Goal: Task Accomplishment & Management: Manage account settings

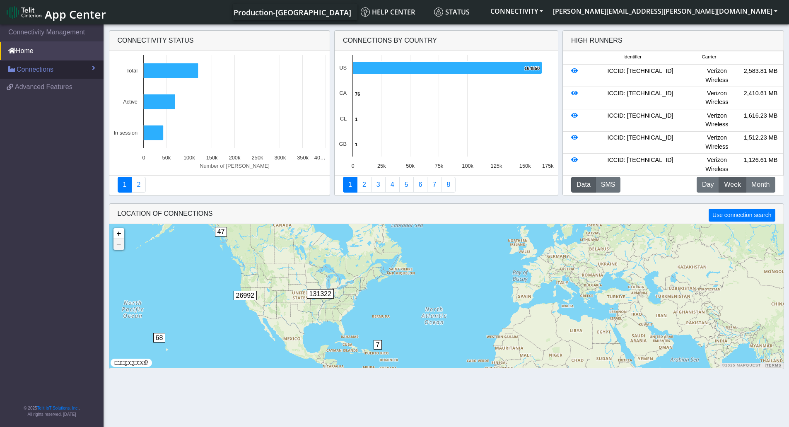
click at [53, 72] on span "Connections" at bounding box center [35, 70] width 37 height 10
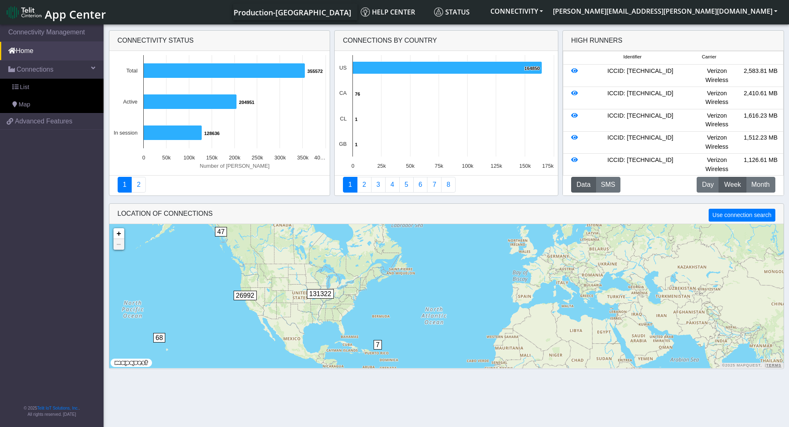
click at [427, 17] on div "Production-US Help center Status CONNECTIVITY michael.felix@telit.com App Cente…" at bounding box center [446, 12] width 671 height 17
click at [381, 13] on div "Production-US Help center Status CONNECTIVITY michael.felix@telit.com App Cente…" at bounding box center [446, 12] width 671 height 17
click at [351, 10] on span "Production-[GEOGRAPHIC_DATA]" at bounding box center [293, 12] width 118 height 10
click at [50, 53] on link "Home" at bounding box center [52, 51] width 104 height 18
click at [79, 69] on link "Connections" at bounding box center [52, 69] width 104 height 18
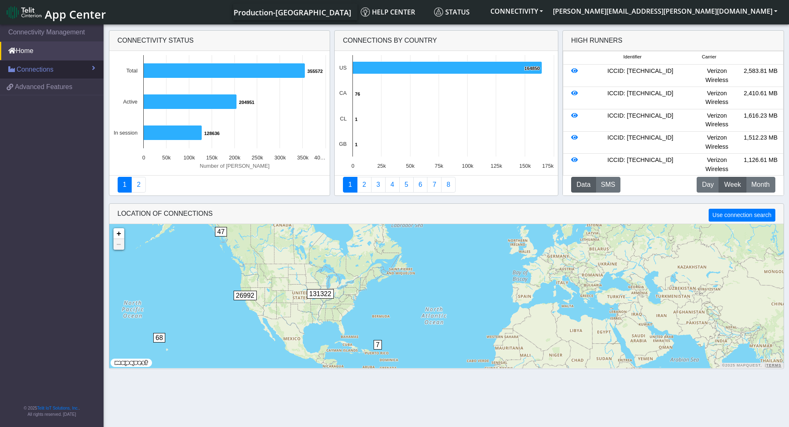
click at [100, 71] on link "Connections" at bounding box center [52, 69] width 104 height 18
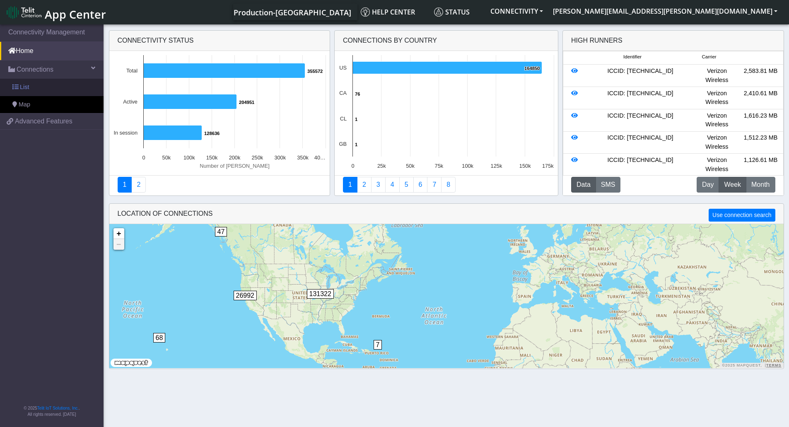
click at [48, 89] on link "List" at bounding box center [52, 87] width 104 height 17
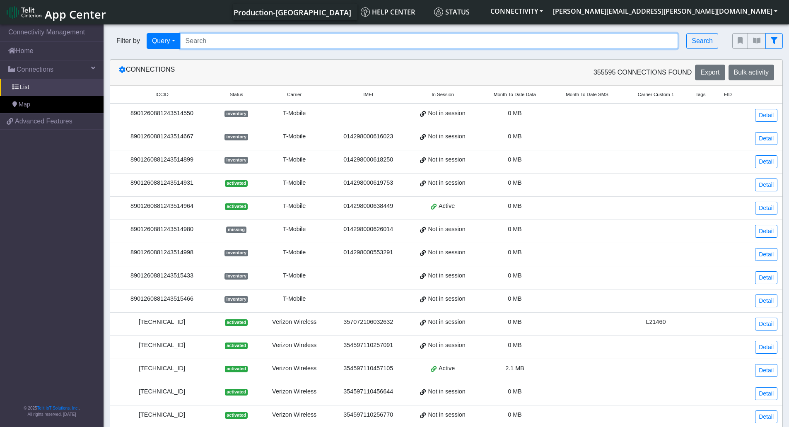
click at [222, 43] on input "Search..." at bounding box center [429, 41] width 498 height 16
paste input "89358152000000928103"
type input "89358152000000928103"
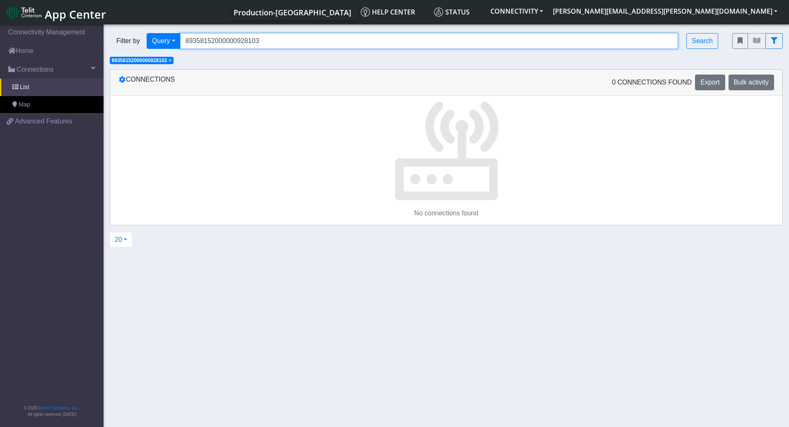
click at [230, 43] on input "89358152000000928103" at bounding box center [429, 41] width 498 height 16
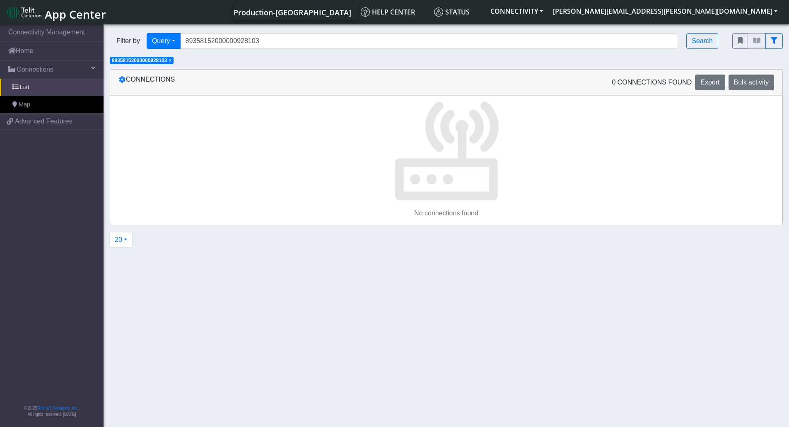
click at [287, 65] on section "Connectivity Management Home Connections List Map 398c99ab75d3ac4dbd918771f1bc6…" at bounding box center [394, 226] width 789 height 407
click at [228, 59] on div "Filter by Query Query Not connected Tags Country Operator 89358152000000928103 …" at bounding box center [446, 46] width 685 height 38
click at [74, 88] on link "List" at bounding box center [52, 87] width 104 height 17
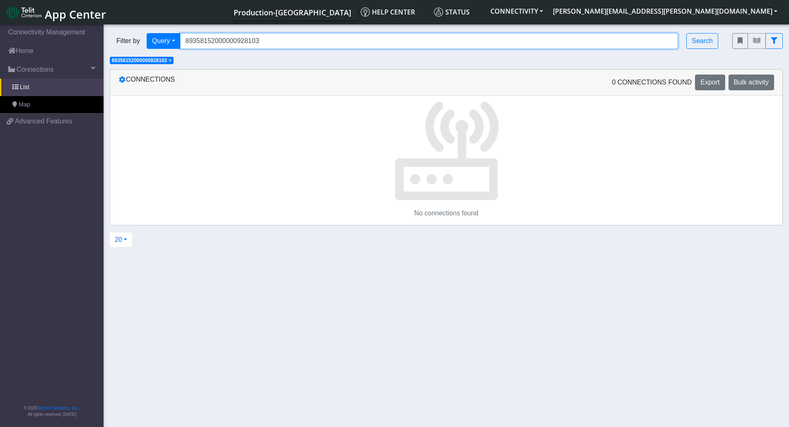
click at [215, 43] on input "89358152000000928103" at bounding box center [429, 41] width 498 height 16
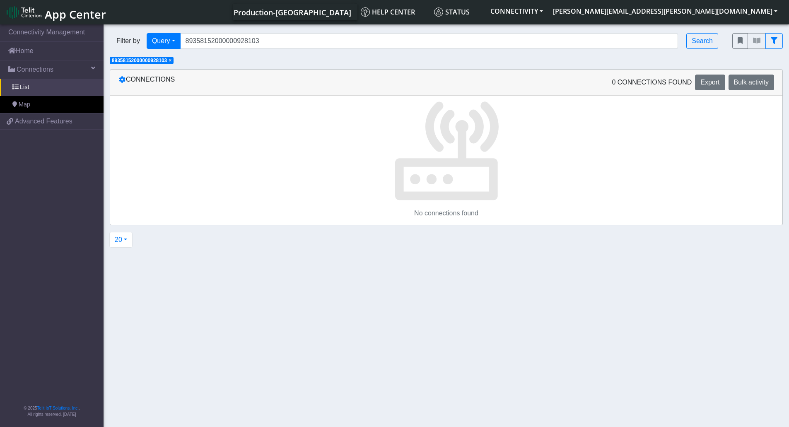
click at [362, 61] on div "Filter by Query Query Not connected Tags Country Operator 89358152000000928103 …" at bounding box center [446, 46] width 685 height 38
click at [548, 10] on button "CONNECTIVITY" at bounding box center [516, 11] width 63 height 15
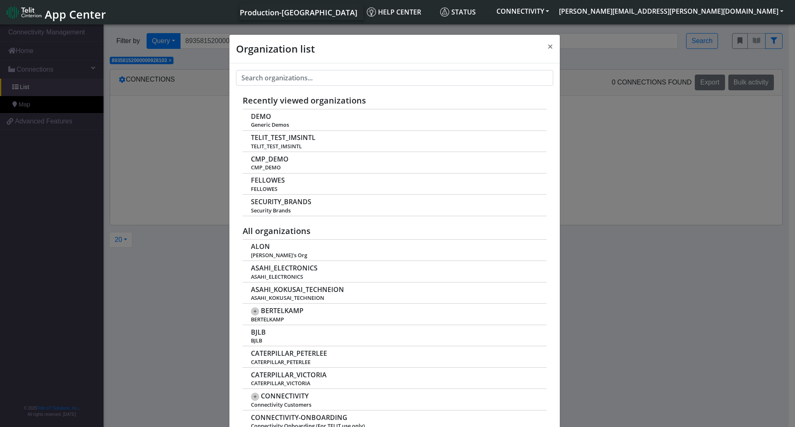
scroll to position [3, 0]
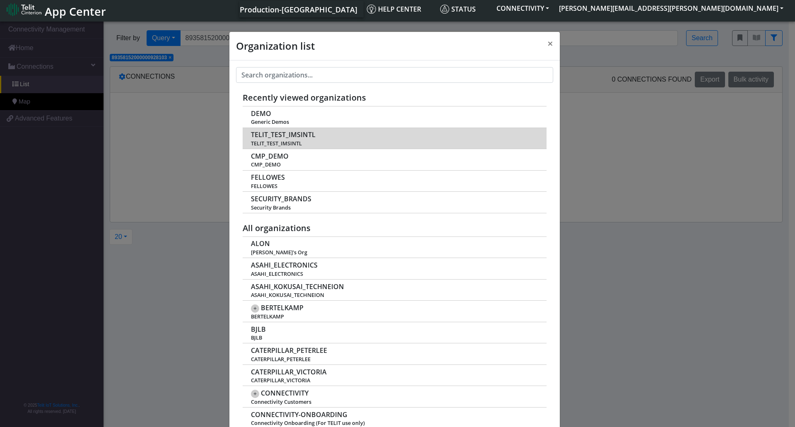
click at [381, 140] on span "TELIT_TEST_IMSINTL" at bounding box center [394, 143] width 287 height 6
click at [256, 135] on span "TELIT_TEST_IMSINTL" at bounding box center [283, 135] width 65 height 8
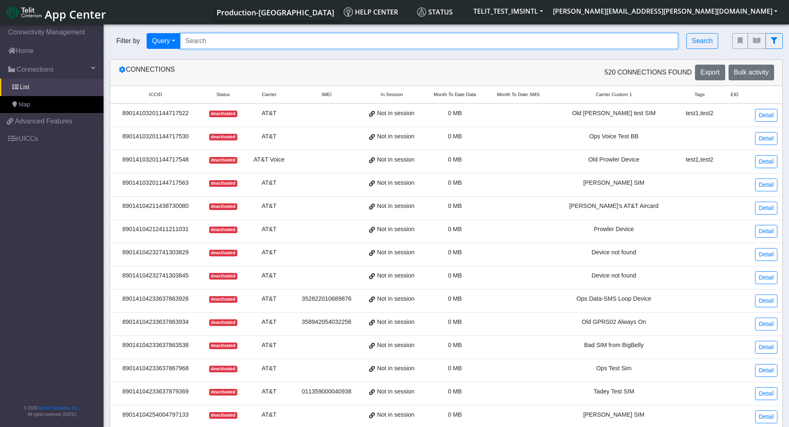
click at [243, 43] on input "Search..." at bounding box center [429, 41] width 498 height 16
paste input "89358152000000928103"
type input "89358152000000928103"
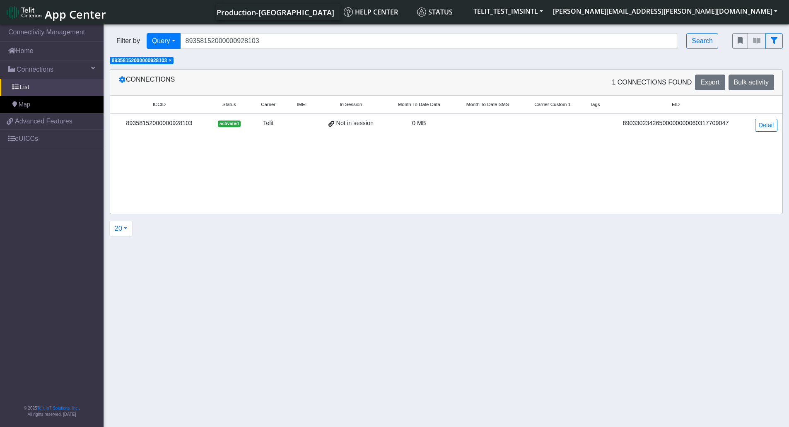
click at [163, 122] on div "89358152000000928103" at bounding box center [159, 123] width 88 height 9
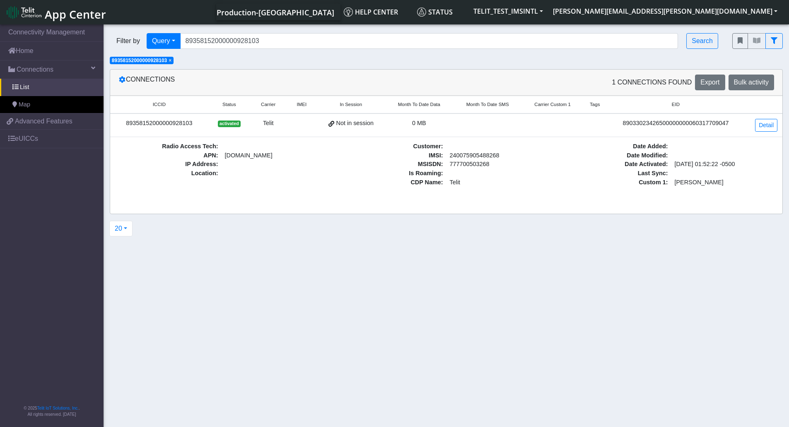
click at [151, 121] on div "89358152000000928103" at bounding box center [159, 123] width 88 height 9
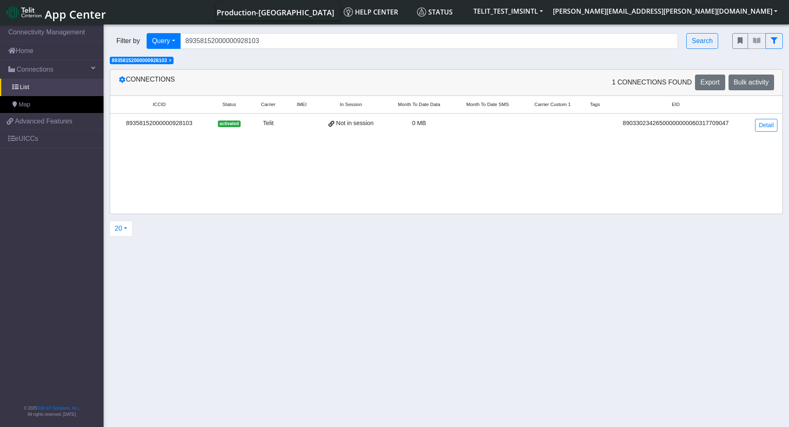
click at [151, 121] on div "89358152000000928103" at bounding box center [159, 123] width 88 height 9
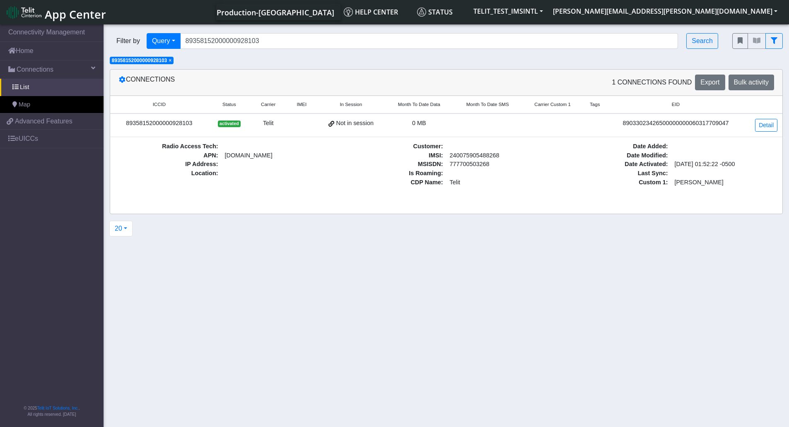
copy div "89358152000000928103"
click at [72, 282] on nav "Connectivity Management Home Connections List Map 398c99ab75d3ac4dbd918771f1bc6…" at bounding box center [52, 226] width 104 height 407
click at [232, 305] on section "Connectivity Management Home Connections List Map 398c99ab75d3ac4dbd918771f1bc6…" at bounding box center [394, 226] width 789 height 407
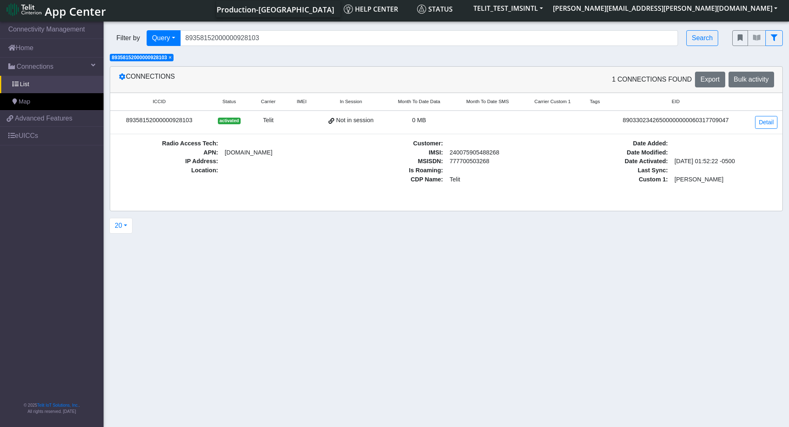
click at [321, 266] on section "Connectivity Management Home Connections List Map 398c99ab75d3ac4dbd918771f1bc6…" at bounding box center [394, 223] width 789 height 407
click at [711, 296] on section "Connectivity Management Home Connections List Map 398c99ab75d3ac4dbd918771f1bc6…" at bounding box center [394, 223] width 789 height 407
click at [13, 137] on span at bounding box center [11, 135] width 7 height 7
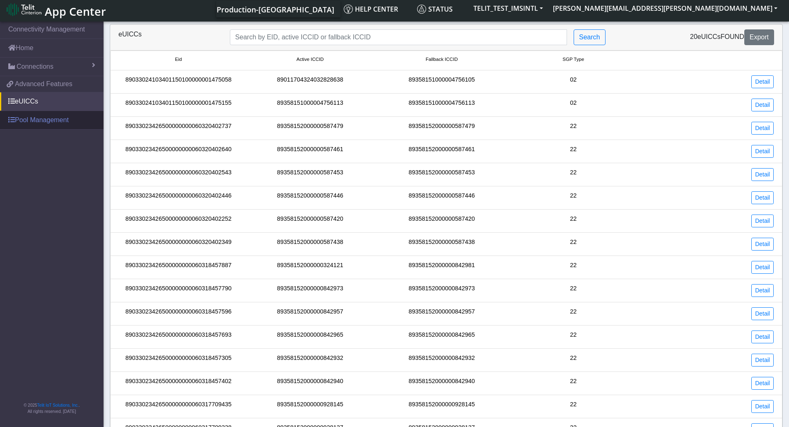
click at [34, 118] on link "Pool Management" at bounding box center [52, 120] width 104 height 18
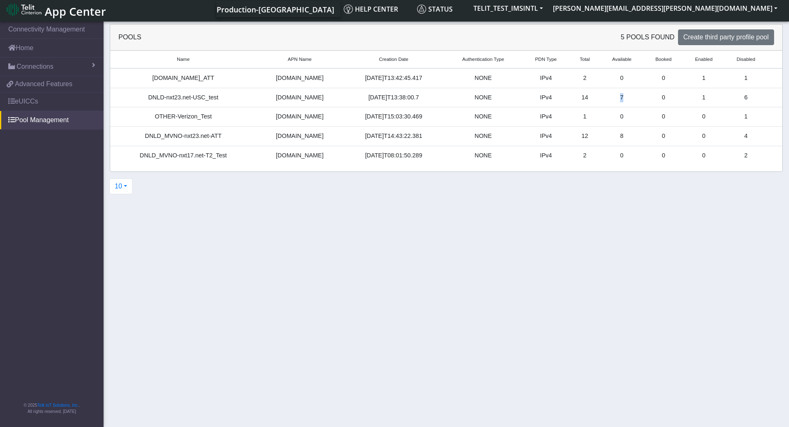
drag, startPoint x: 609, startPoint y: 96, endPoint x: 623, endPoint y: 97, distance: 14.1
click at [623, 97] on td "7" at bounding box center [622, 97] width 44 height 19
drag, startPoint x: 576, startPoint y: 99, endPoint x: 582, endPoint y: 98, distance: 6.2
click at [582, 98] on td "14" at bounding box center [585, 97] width 30 height 19
drag, startPoint x: 612, startPoint y: 137, endPoint x: 622, endPoint y: 135, distance: 10.2
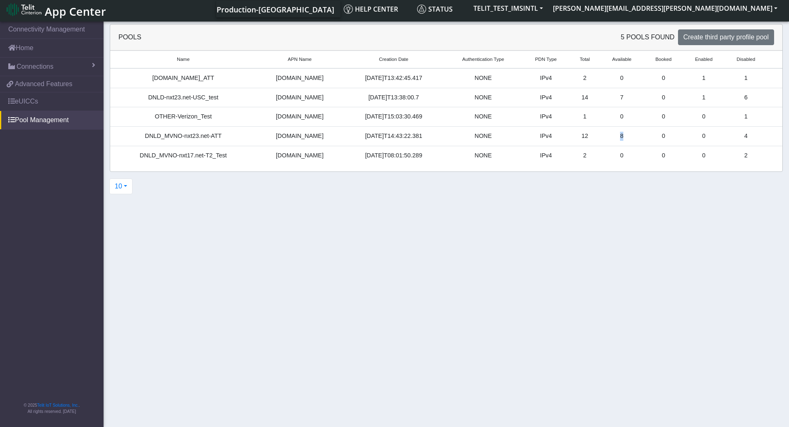
click at [622, 135] on td "8" at bounding box center [622, 136] width 44 height 19
drag, startPoint x: 250, startPoint y: 104, endPoint x: 253, endPoint y: 108, distance: 5.0
click at [251, 104] on td "DNLD-nxt23.net-USC_test" at bounding box center [183, 97] width 146 height 19
drag, startPoint x: 219, startPoint y: 98, endPoint x: 148, endPoint y: 101, distance: 71.3
click at [148, 101] on div "DNLD-nxt23.net-USC_test" at bounding box center [183, 97] width 136 height 9
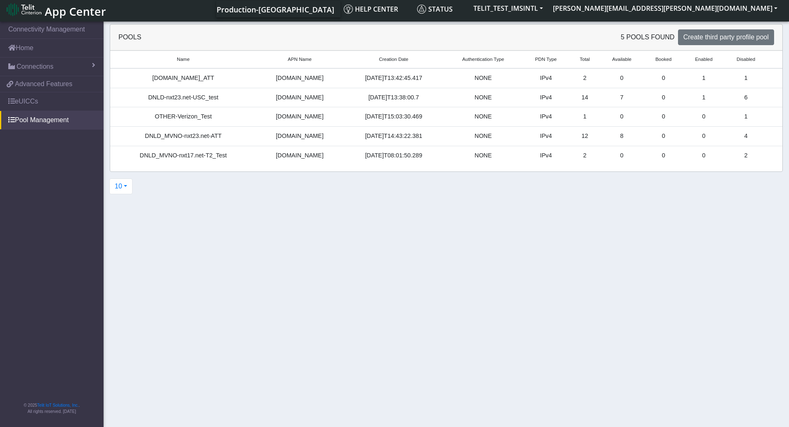
click at [255, 223] on section "Connectivity Management Home Connections List Map 398c99ab75d3ac4dbd918771f1bc6…" at bounding box center [394, 223] width 789 height 407
drag, startPoint x: 219, startPoint y: 98, endPoint x: 176, endPoint y: 99, distance: 43.1
click at [176, 99] on div "DNLD-nxt23.net-USC_test" at bounding box center [183, 97] width 136 height 9
click at [222, 103] on td "DNLD-nxt23.net-USC_test" at bounding box center [183, 97] width 146 height 19
drag, startPoint x: 503, startPoint y: 348, endPoint x: 443, endPoint y: 330, distance: 63.5
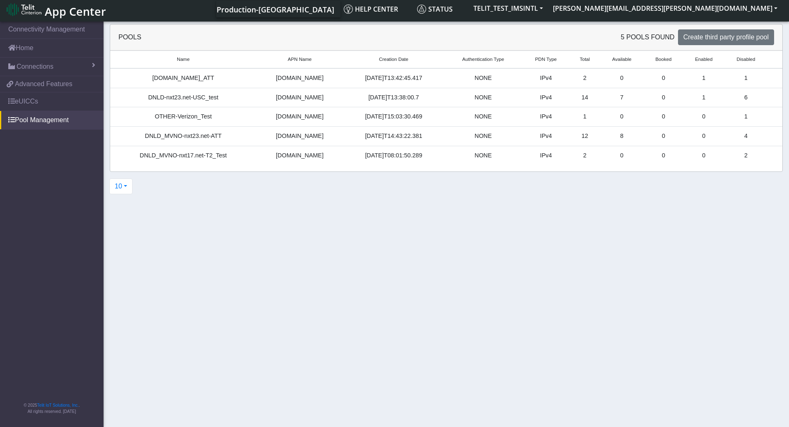
click at [503, 348] on section "Connectivity Management Home Connections List Map 398c99ab75d3ac4dbd918771f1bc6…" at bounding box center [394, 223] width 789 height 407
click at [43, 63] on span "Connections" at bounding box center [35, 67] width 37 height 10
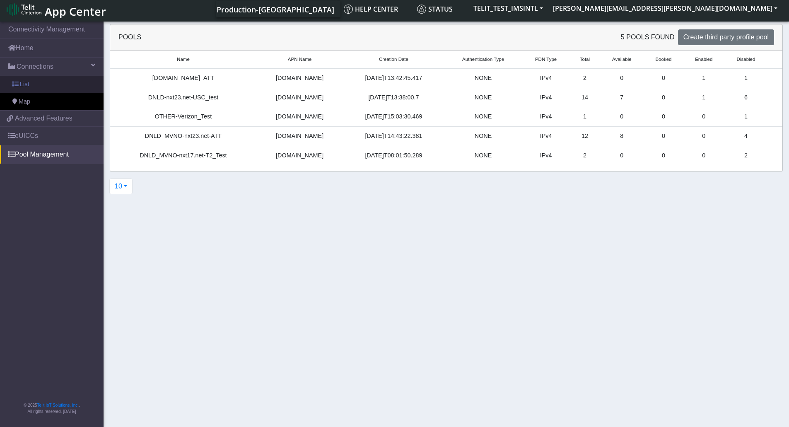
click at [33, 85] on link "List" at bounding box center [52, 84] width 104 height 17
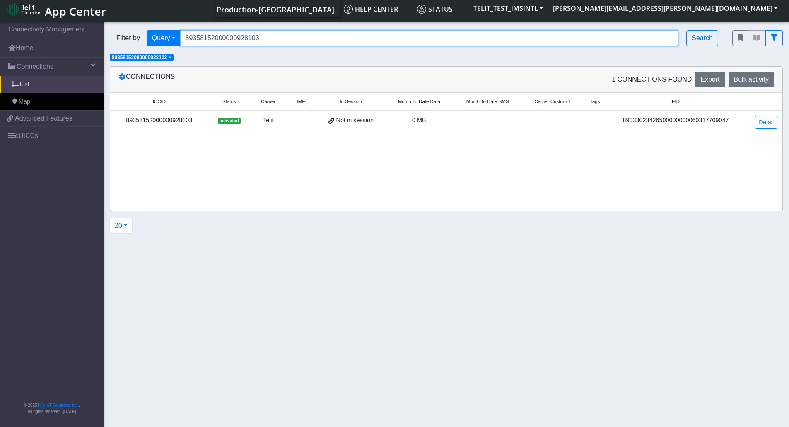
click at [290, 41] on input "89358152000000928103" at bounding box center [429, 38] width 498 height 16
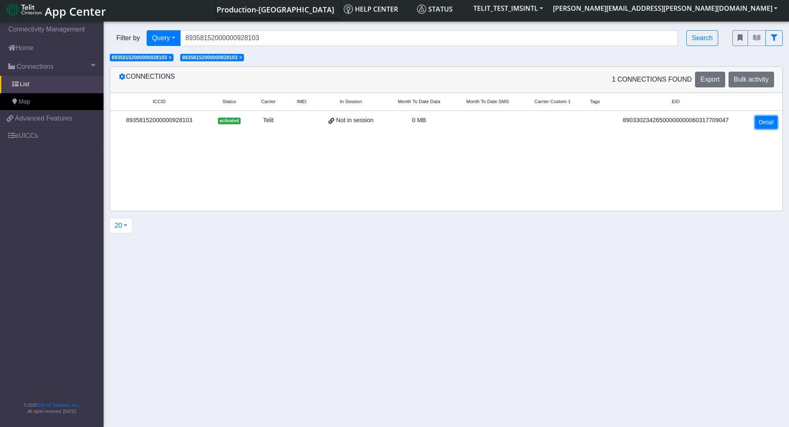
click at [761, 125] on link "Detail" at bounding box center [766, 122] width 22 height 13
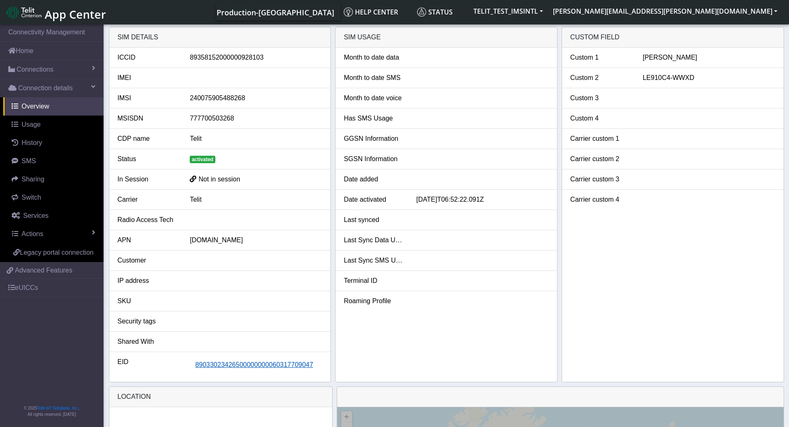
click at [253, 366] on span "89033023426500000000060317709047" at bounding box center [254, 364] width 118 height 7
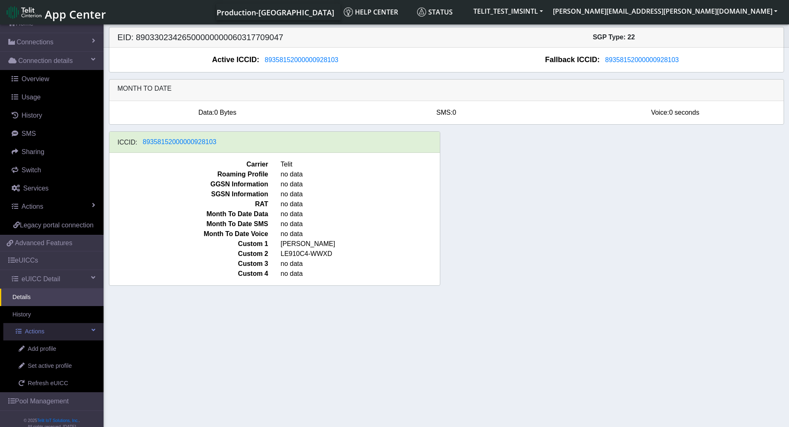
scroll to position [50, 0]
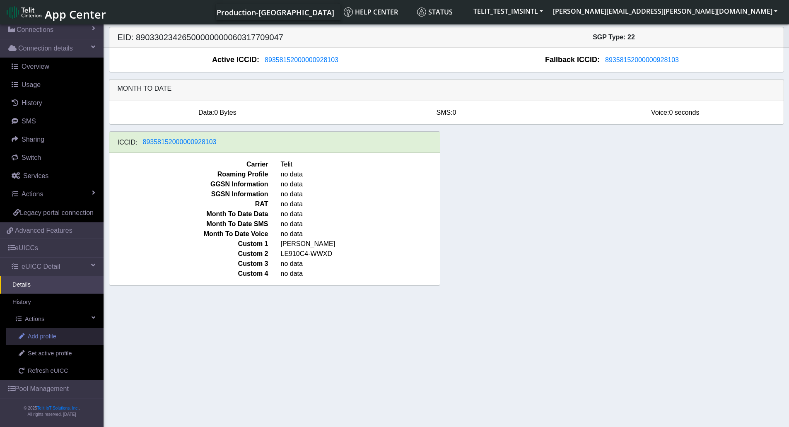
click at [40, 337] on span "Add profile" at bounding box center [42, 336] width 29 height 9
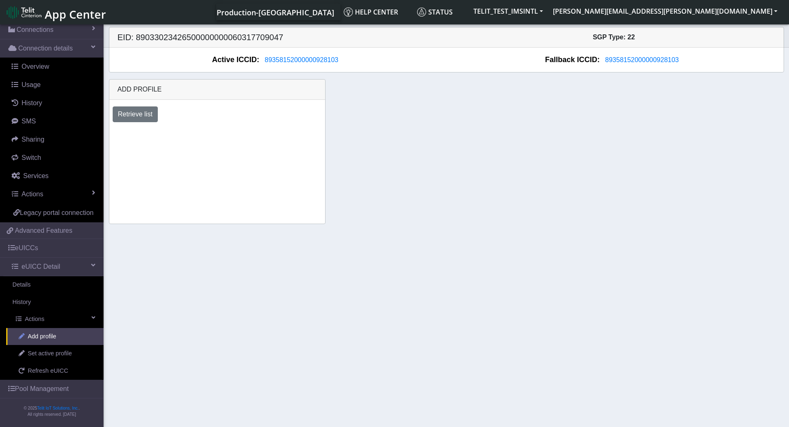
scroll to position [50, 0]
click at [133, 117] on button "Retrieve list" at bounding box center [136, 114] width 46 height 16
click at [223, 138] on select "Select profile to add OTHER-nxt23.net_ATT DNLD-nxt23.net-USC_test OTHER-Verizon…" at bounding box center [172, 137] width 118 height 16
select select "1fc7fafb-408b-426d-8eed-4ade4333d7a7"
click at [113, 129] on select "Select profile to add OTHER-nxt23.net_ATT DNLD-nxt23.net-USC_test OTHER-Verizon…" at bounding box center [172, 137] width 118 height 16
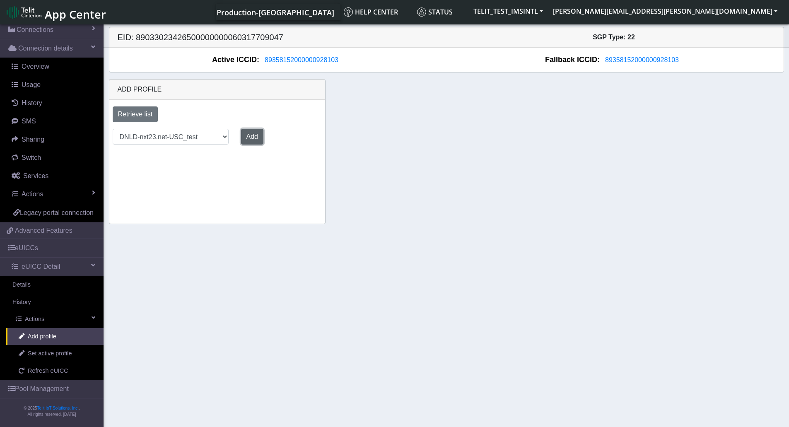
click at [244, 138] on button "Add" at bounding box center [252, 137] width 22 height 16
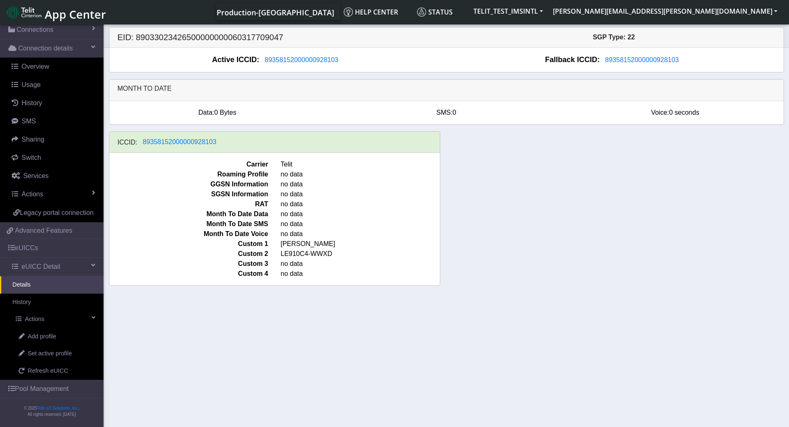
click at [243, 333] on section "Connectivity Management Home Connections List Map Connection details Overview U…" at bounding box center [394, 226] width 789 height 407
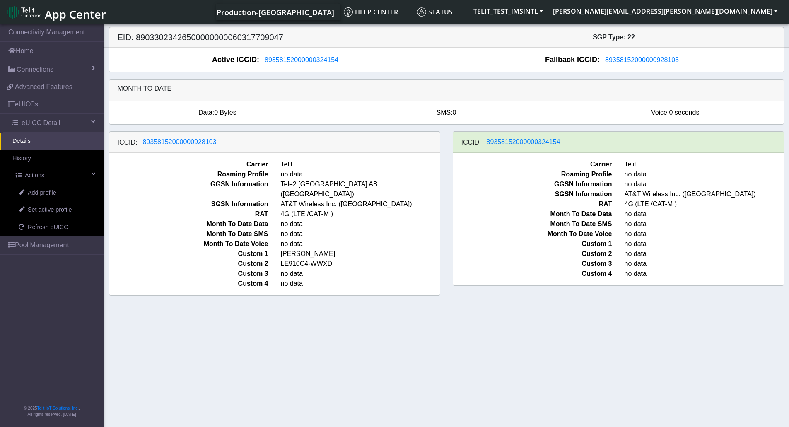
click at [245, 314] on section "Connectivity Management Home Connections List Map 398c99ab75d3ac4dbd918771f1bc6…" at bounding box center [394, 226] width 789 height 407
click at [388, 350] on section "Connectivity Management Home Connections List Map 398c99ab75d3ac4dbd918771f1bc6…" at bounding box center [394, 226] width 789 height 407
click at [295, 140] on div "ICCID: 89358152000000928103" at bounding box center [274, 142] width 330 height 21
drag, startPoint x: 200, startPoint y: 144, endPoint x: 267, endPoint y: 140, distance: 67.6
click at [229, 134] on div "ICCID: 89358152000000928103" at bounding box center [274, 142] width 330 height 21
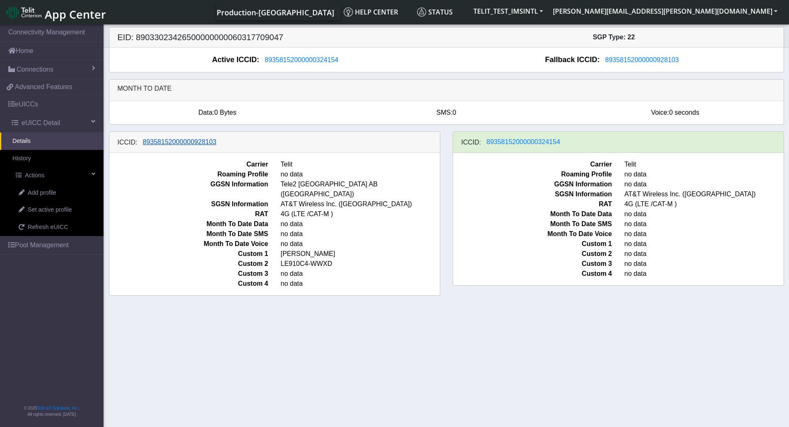
drag, startPoint x: 220, startPoint y: 143, endPoint x: 292, endPoint y: 143, distance: 72.5
click at [172, 142] on div "ICCID: 89358152000000928103" at bounding box center [274, 142] width 330 height 21
drag, startPoint x: 234, startPoint y: 140, endPoint x: 202, endPoint y: 141, distance: 31.9
click at [214, 140] on div "ICCID: 89358152000000928103" at bounding box center [274, 142] width 330 height 21
click at [193, 142] on span "89358152000000928103" at bounding box center [180, 141] width 74 height 7
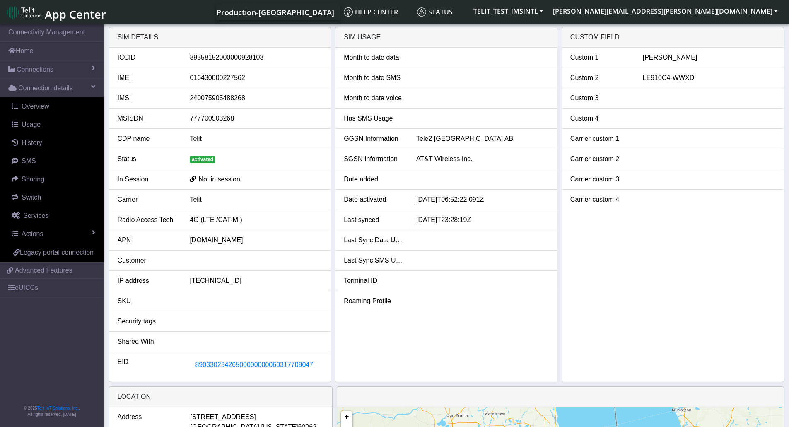
click at [224, 58] on div "89358152000000928103" at bounding box center [255, 58] width 145 height 10
copy div "89358152000000928103"
click at [748, 219] on div "Custom 1 Michael Felix Custom 2 LE910C4-WWXD Custom 3 Custom 4 Carrier custom 1…" at bounding box center [673, 215] width 222 height 334
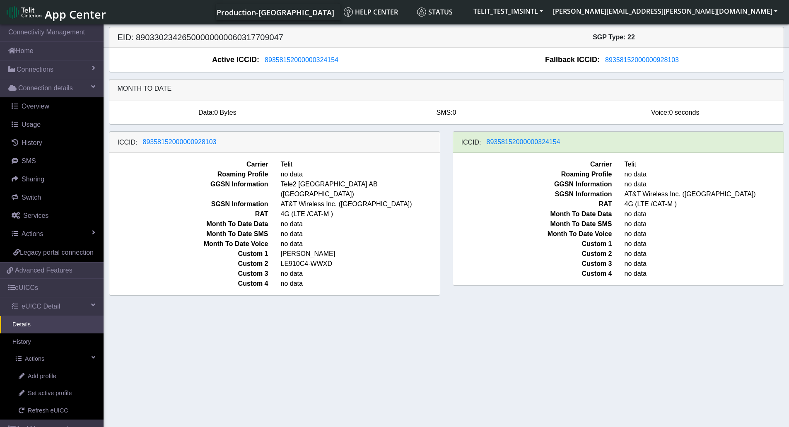
click at [256, 347] on section "Connectivity Management Home Connections List Map Connection details Overview U…" at bounding box center [394, 226] width 789 height 407
drag, startPoint x: 465, startPoint y: 393, endPoint x: 451, endPoint y: 395, distance: 14.7
click at [465, 393] on section "Connectivity Management Home Connections List Map Connection details Overview U…" at bounding box center [394, 226] width 789 height 407
click at [530, 145] on span "89358152000000324154" at bounding box center [523, 141] width 74 height 7
click at [519, 218] on span "Month To Date Data" at bounding box center [532, 214] width 171 height 10
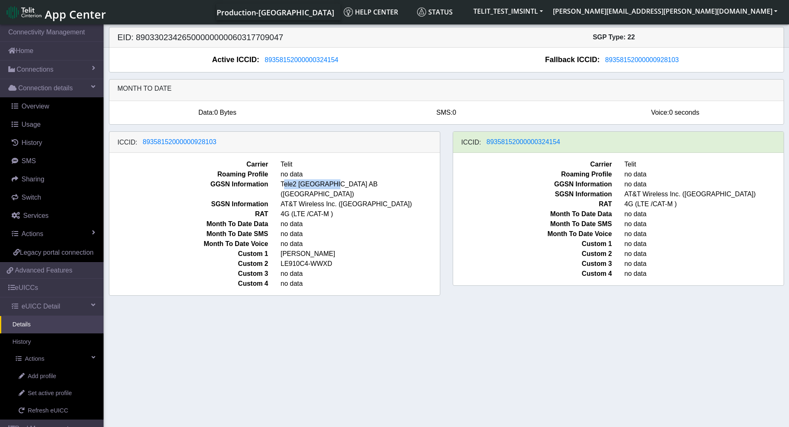
drag, startPoint x: 283, startPoint y: 184, endPoint x: 364, endPoint y: 196, distance: 81.2
click at [332, 183] on span "Tele2 [GEOGRAPHIC_DATA] AB ([GEOGRAPHIC_DATA])" at bounding box center [360, 189] width 171 height 20
drag, startPoint x: 388, startPoint y: 228, endPoint x: 387, endPoint y: 237, distance: 9.3
click at [388, 229] on span "no data" at bounding box center [360, 234] width 171 height 10
drag, startPoint x: 387, startPoint y: 284, endPoint x: 387, endPoint y: 298, distance: 13.2
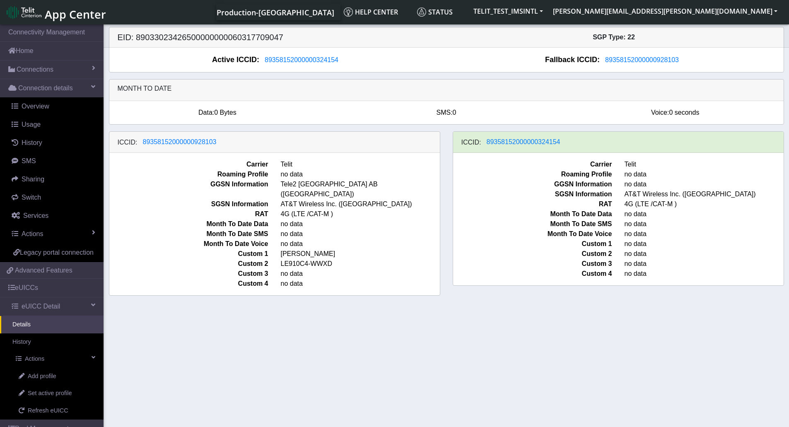
click at [387, 286] on div "Carrier Telit Roaming Profile no data GGSN Information Tele2 Sverige AB (Sweden…" at bounding box center [274, 224] width 330 height 142
click at [386, 322] on section "Connectivity Management Home Connections List Map Connection details Overview U…" at bounding box center [394, 226] width 789 height 407
click at [506, 143] on span "89358152000000324154" at bounding box center [523, 141] width 74 height 7
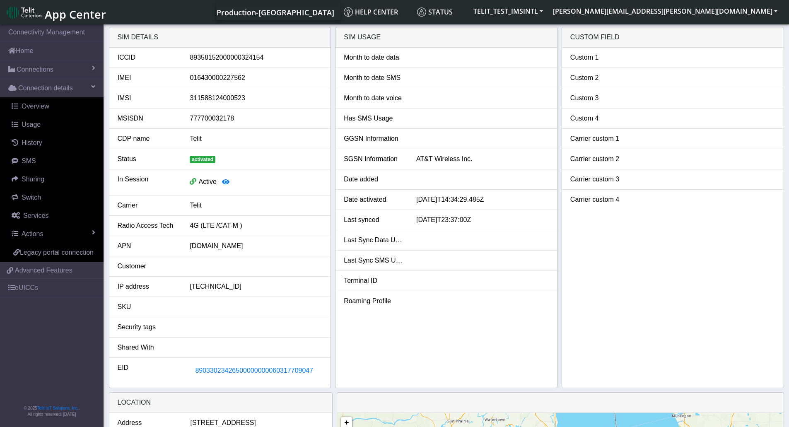
drag, startPoint x: 317, startPoint y: 370, endPoint x: 183, endPoint y: 368, distance: 133.7
click at [183, 368] on div "EID 89033023426500000000060317709047" at bounding box center [219, 371] width 217 height 16
click at [261, 372] on span "89033023426500000000060317709047" at bounding box center [254, 370] width 118 height 7
drag, startPoint x: 295, startPoint y: 369, endPoint x: 241, endPoint y: 340, distance: 61.9
click at [243, 341] on li "Shared With" at bounding box center [220, 347] width 222 height 20
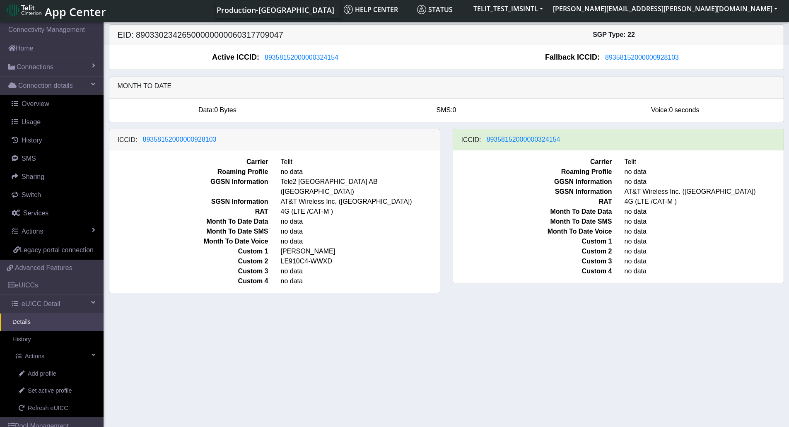
scroll to position [3, 0]
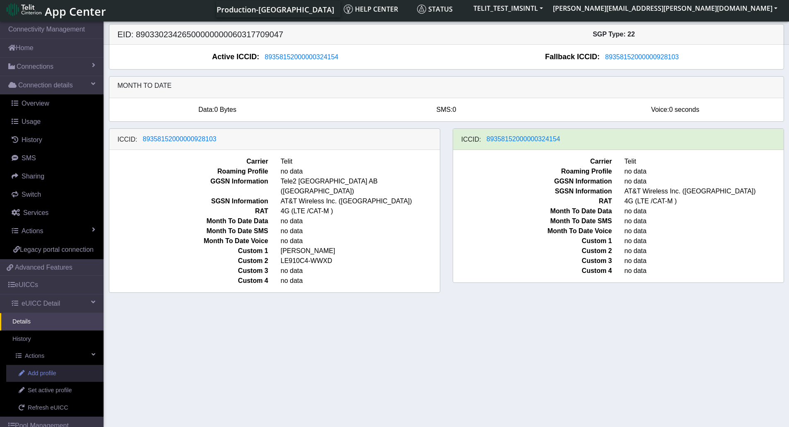
click at [60, 378] on link "Add profile" at bounding box center [54, 373] width 97 height 17
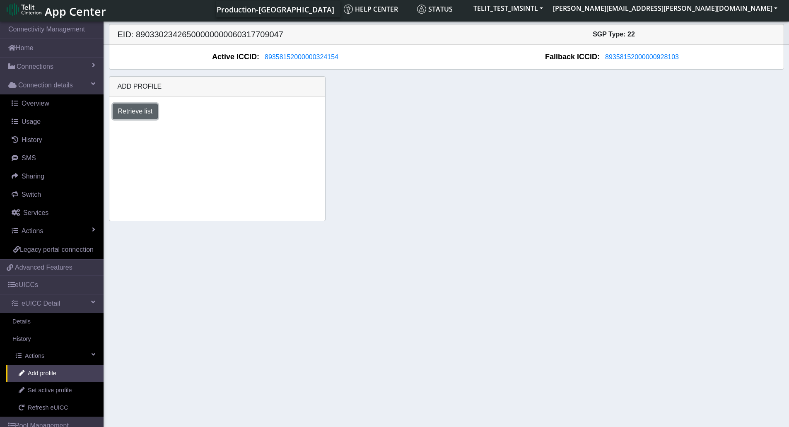
drag, startPoint x: 148, startPoint y: 113, endPoint x: 153, endPoint y: 121, distance: 9.7
click at [148, 113] on button "Retrieve list" at bounding box center [136, 112] width 46 height 16
click at [222, 137] on select "Select profile to add OTHER-nxt23.net_ATT DNLD-nxt23.net-USC_test OTHER-Verizon…" at bounding box center [172, 134] width 118 height 16
select select "b45db35c-d63d-4434-a746-874259ad27d0"
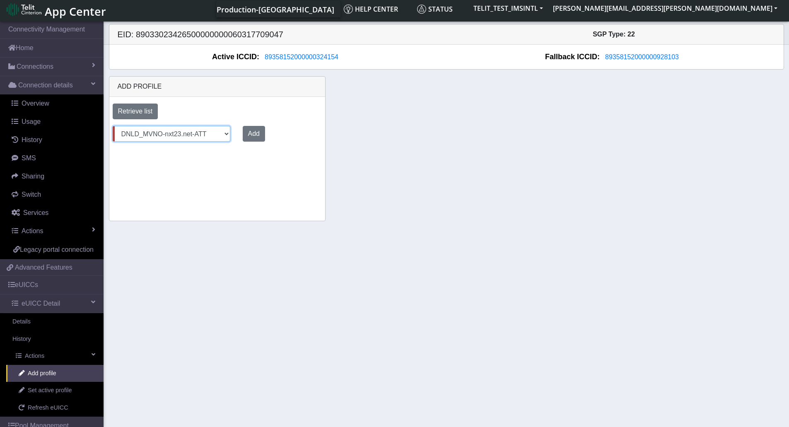
click at [113, 126] on select "Select profile to add OTHER-nxt23.net_ATT DNLD-nxt23.net-USC_test OTHER-Verizon…" at bounding box center [172, 134] width 118 height 16
click at [263, 195] on div "Add profile Retrieve list Select profile to add OTHER-nxt23.net_ATT DNLD-nxt23.…" at bounding box center [217, 148] width 217 height 145
click at [205, 135] on select "Select profile to add OTHER-nxt23.net_ATT DNLD-nxt23.net-USC_test OTHER-Verizon…" at bounding box center [171, 134] width 116 height 16
click at [113, 126] on select "Select profile to add OTHER-nxt23.net_ATT DNLD-nxt23.net-USC_test OTHER-Verizon…" at bounding box center [171, 134] width 116 height 16
drag, startPoint x: 294, startPoint y: 177, endPoint x: 264, endPoint y: 159, distance: 35.3
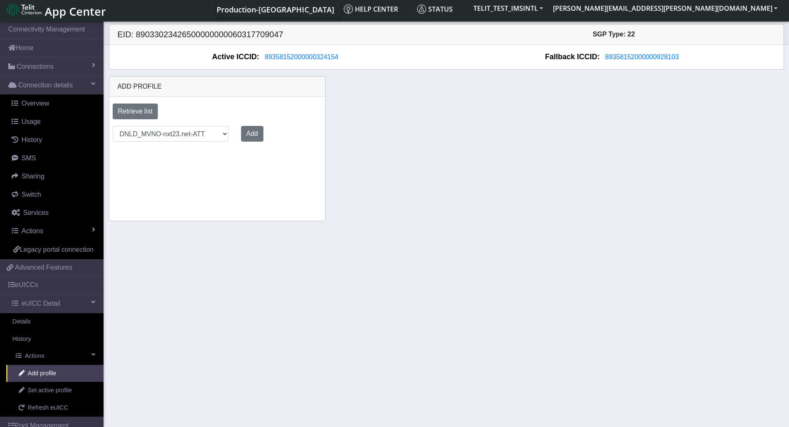
click at [292, 177] on div "Add profile Retrieve list Select profile to add OTHER-nxt23.net_ATT DNLD-nxt23.…" at bounding box center [217, 148] width 217 height 145
click at [246, 137] on button "Add" at bounding box center [252, 134] width 22 height 16
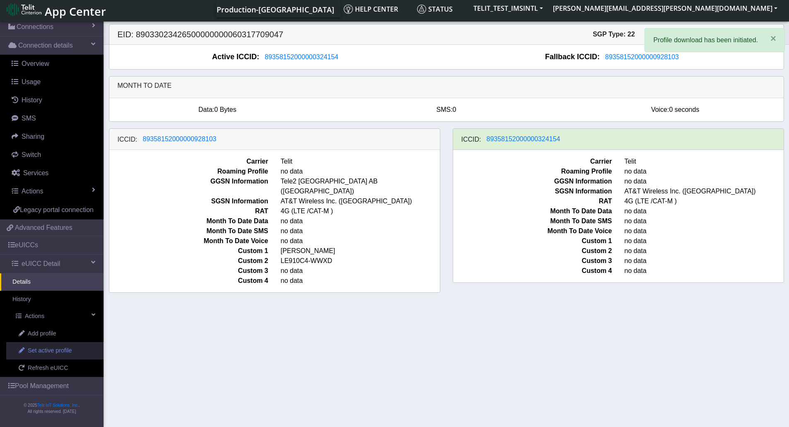
scroll to position [50, 0]
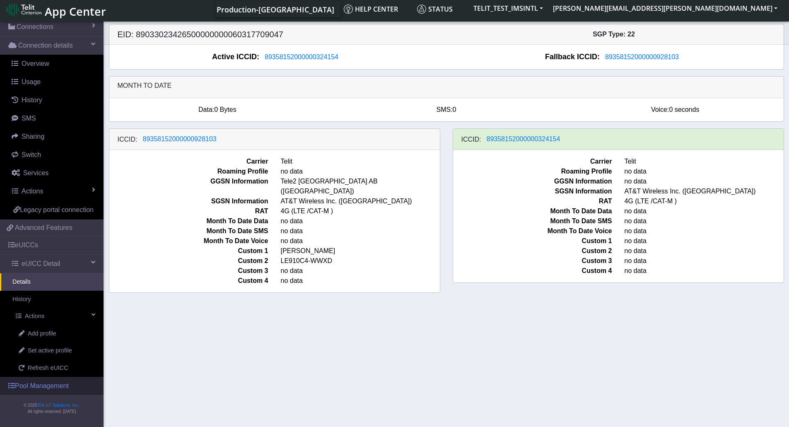
click at [52, 382] on link "Pool Management" at bounding box center [52, 386] width 104 height 18
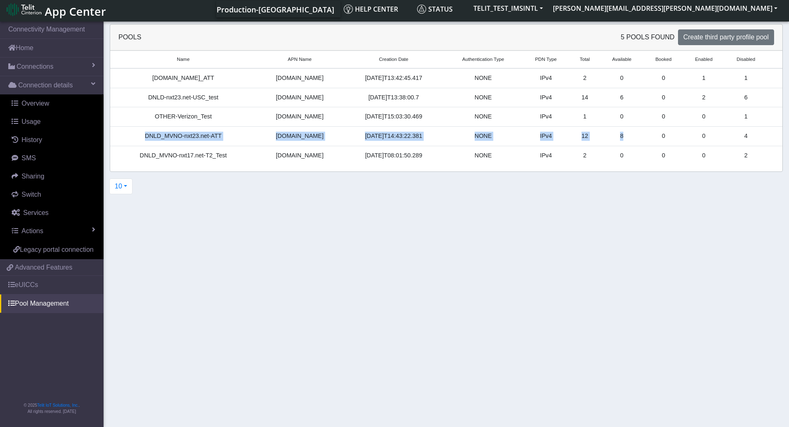
drag, startPoint x: 170, startPoint y: 137, endPoint x: 607, endPoint y: 149, distance: 437.4
click at [618, 140] on tr "DNLD_MVNO-nxt23.net-ATT nxt23.net 2025-08-26T14:43:22.381 NONE IPv4 12 8 0 0 4" at bounding box center [446, 136] width 672 height 19
click at [443, 293] on section "Connectivity Management Home Connections List Map Connection details Overview U…" at bounding box center [394, 223] width 789 height 407
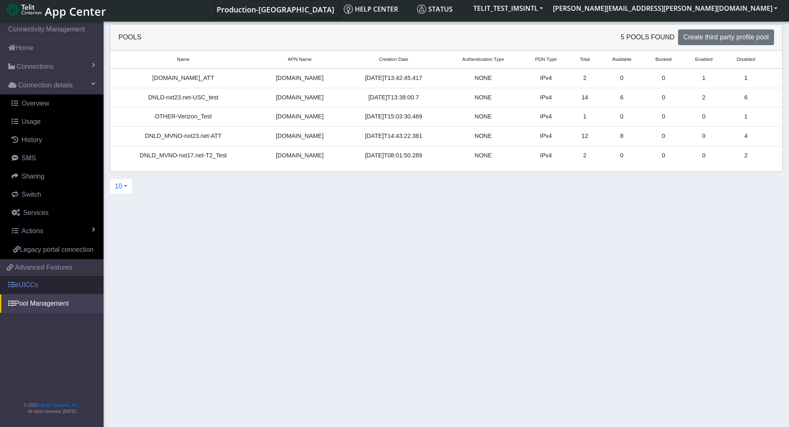
click at [23, 288] on link "eUICCs" at bounding box center [52, 285] width 104 height 18
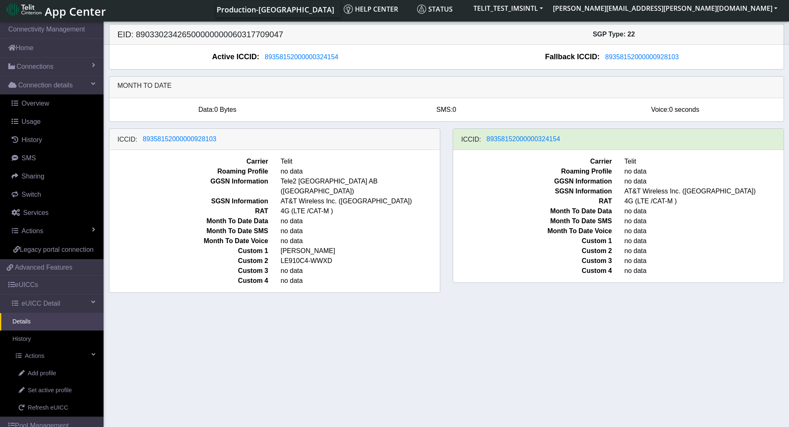
click at [403, 347] on section "Connectivity Management Home Connections List Map Connection details Overview U…" at bounding box center [394, 223] width 789 height 407
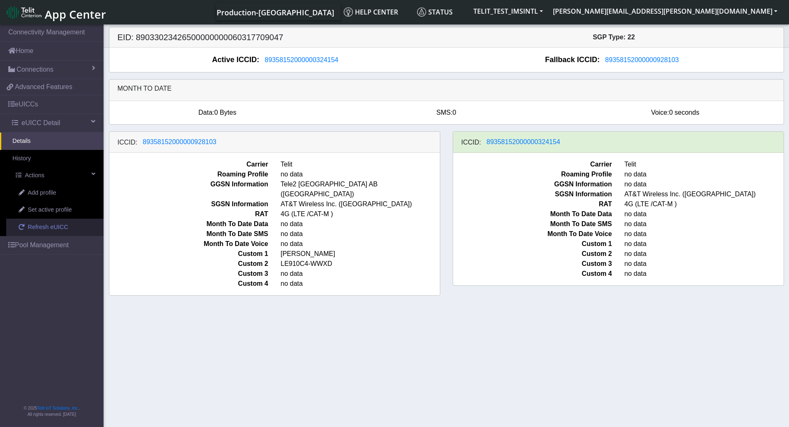
click at [42, 230] on span "Refresh eUICC" at bounding box center [48, 227] width 41 height 9
click at [433, 332] on section "Connectivity Management Home Connections List Map 398c99ab75d3ac4dbd918771f1bc6…" at bounding box center [394, 226] width 789 height 407
click at [24, 229] on span at bounding box center [22, 227] width 6 height 6
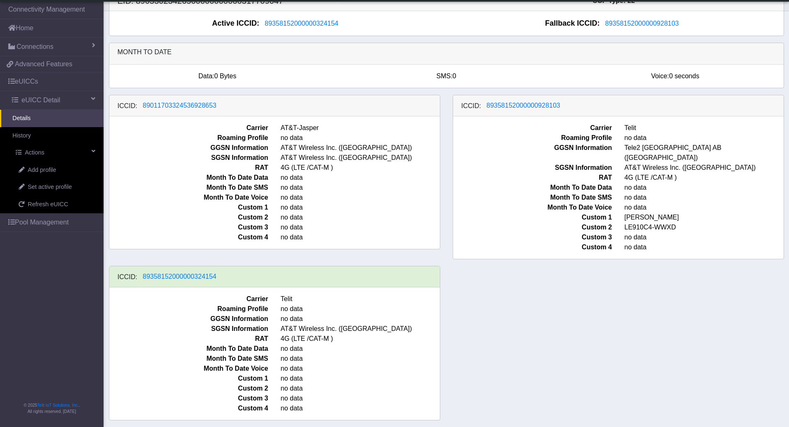
scroll to position [5, 0]
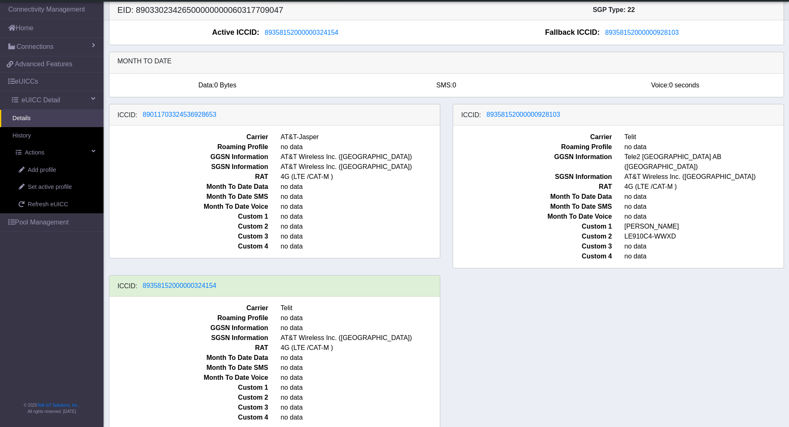
click at [176, 30] on div "Active ICCID: [TECHNICAL_ID]" at bounding box center [278, 32] width 337 height 11
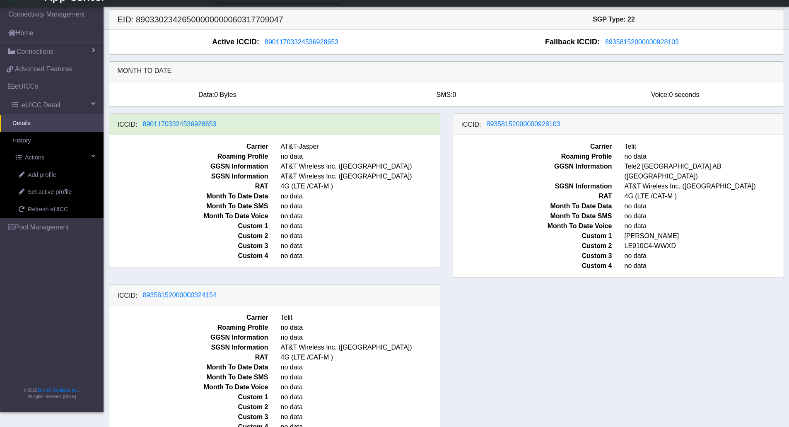
scroll to position [5, 0]
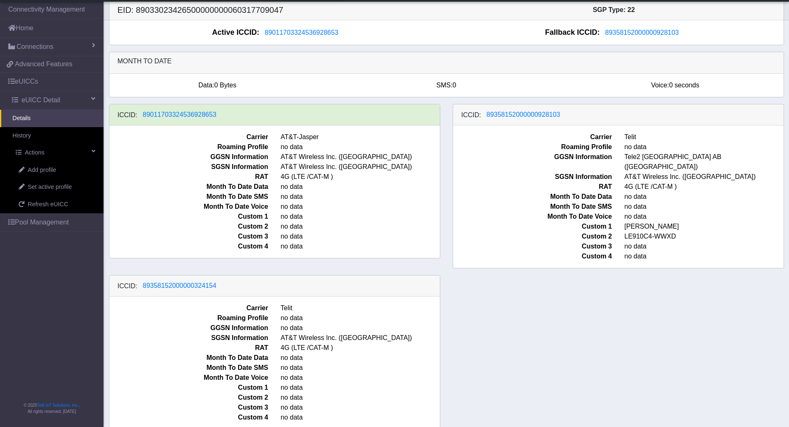
click at [510, 182] on span "RAT" at bounding box center [532, 187] width 171 height 10
click at [527, 115] on span "89358152000000928103" at bounding box center [523, 114] width 74 height 7
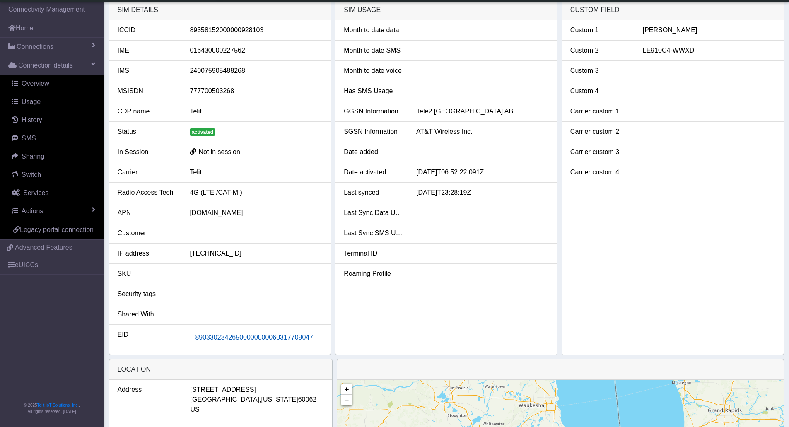
click at [272, 336] on span "89033023426500000000060317709047" at bounding box center [254, 337] width 118 height 7
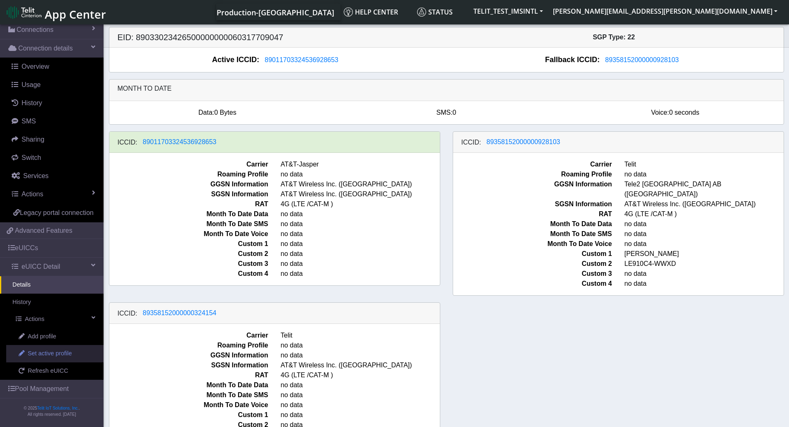
scroll to position [50, 0]
click at [52, 354] on span "Set active profile" at bounding box center [50, 353] width 44 height 9
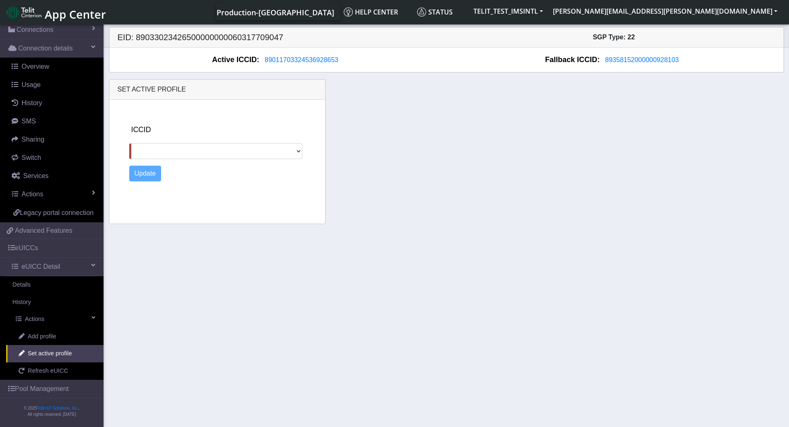
scroll to position [50, 0]
click at [292, 152] on select "89358152000000928103 89358152000000324154" at bounding box center [215, 151] width 173 height 16
select select "89358152000000928103"
click at [129, 143] on select "89358152000000928103 89358152000000324154" at bounding box center [215, 151] width 173 height 16
click at [157, 177] on button "Update" at bounding box center [145, 174] width 32 height 16
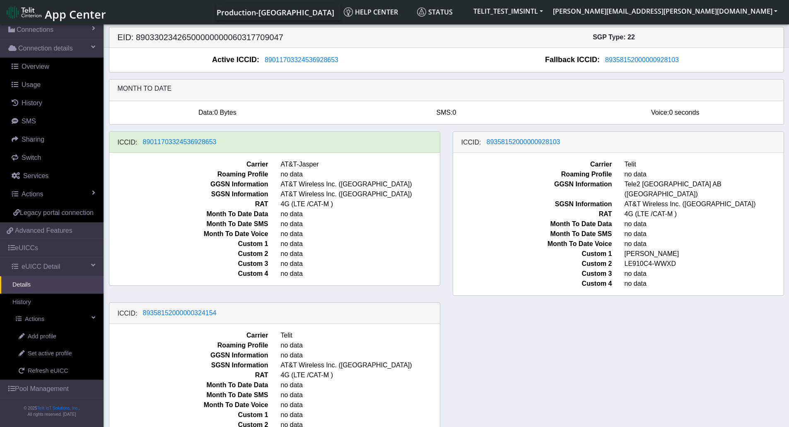
click at [727, 331] on div "ICCID: 89011703324536928653 Carrier AT&T-Jasper Roaming Profile no data GGSN In…" at bounding box center [446, 297] width 687 height 332
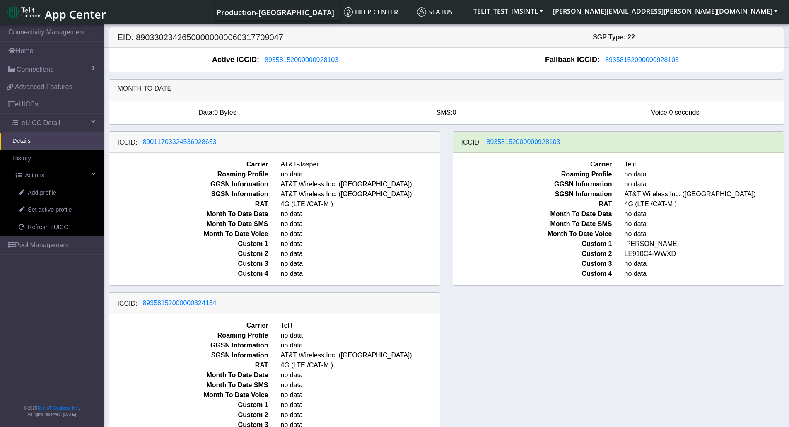
click at [687, 373] on div "ICCID: [TECHNICAL_ID] Carrier AT&T-Jasper Roaming Profile no data GGSN Informat…" at bounding box center [446, 292] width 687 height 322
click at [330, 279] on span "no data" at bounding box center [360, 274] width 171 height 10
click at [482, 257] on span "Custom 2" at bounding box center [532, 254] width 171 height 10
